Goal: Navigation & Orientation: Find specific page/section

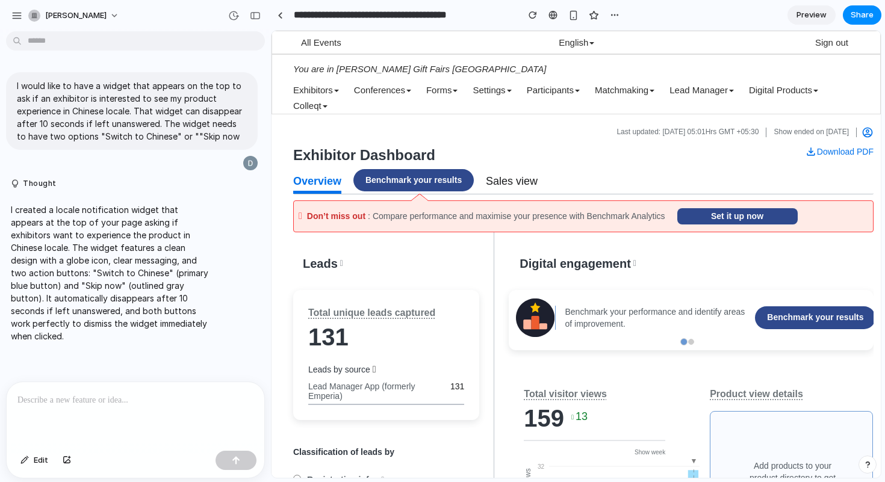
click at [820, 14] on span "Preview" at bounding box center [811, 15] width 30 height 12
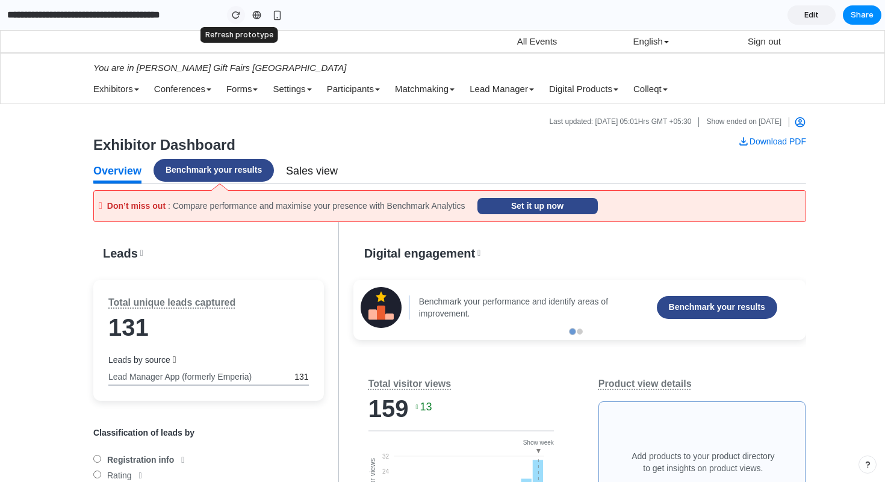
click at [236, 14] on div "button" at bounding box center [236, 15] width 8 height 8
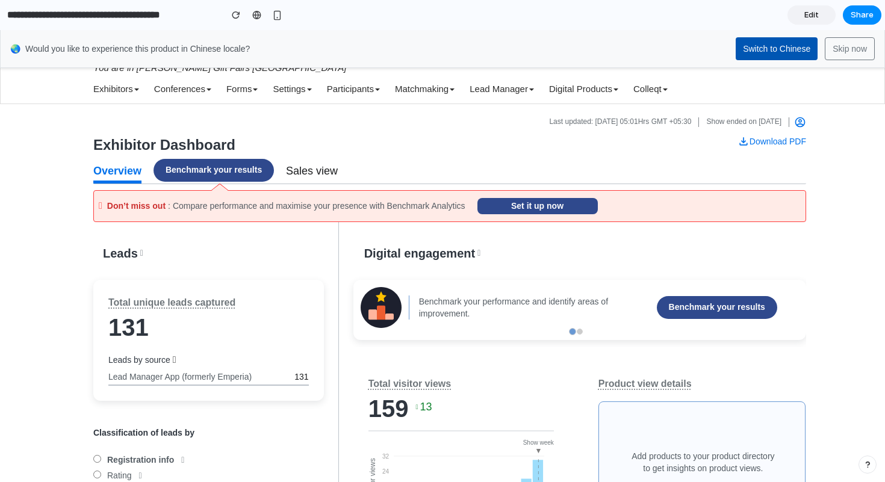
click at [789, 48] on button "Switch to Chinese" at bounding box center [776, 48] width 82 height 23
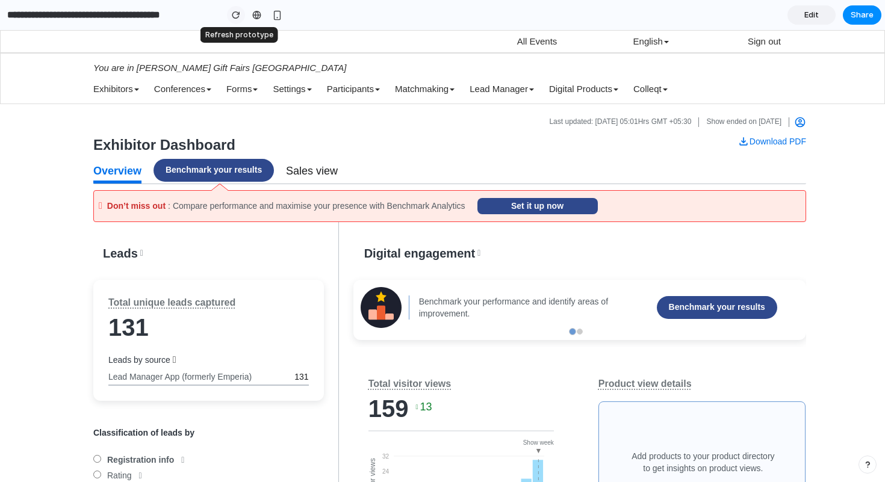
click at [234, 13] on div "button" at bounding box center [236, 15] width 8 height 8
click at [238, 17] on div "button" at bounding box center [236, 15] width 8 height 8
